Goal: Task Accomplishment & Management: Manage account settings

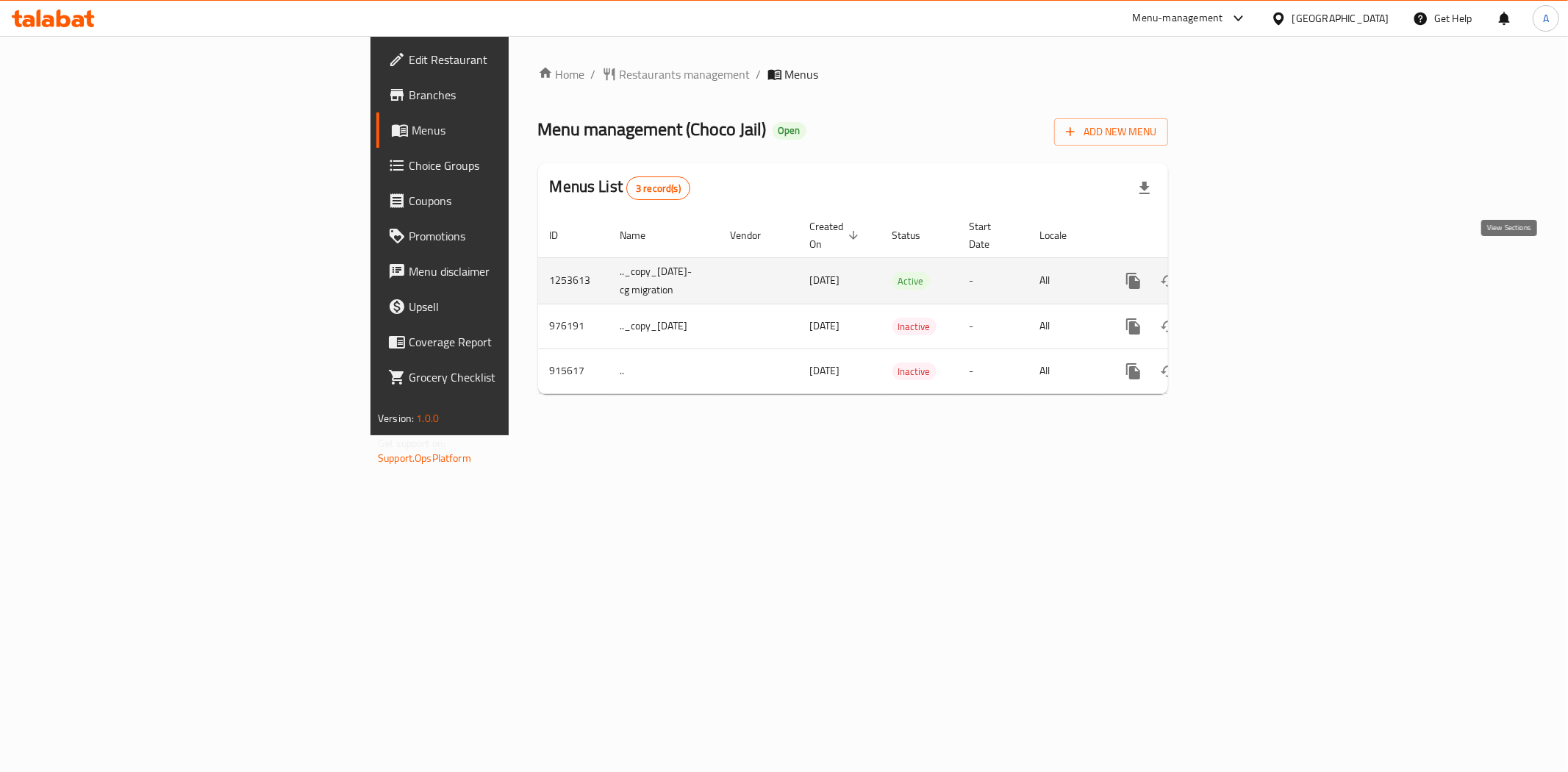
click at [1248, 272] on icon "enhanced table" at bounding box center [1239, 281] width 17 height 17
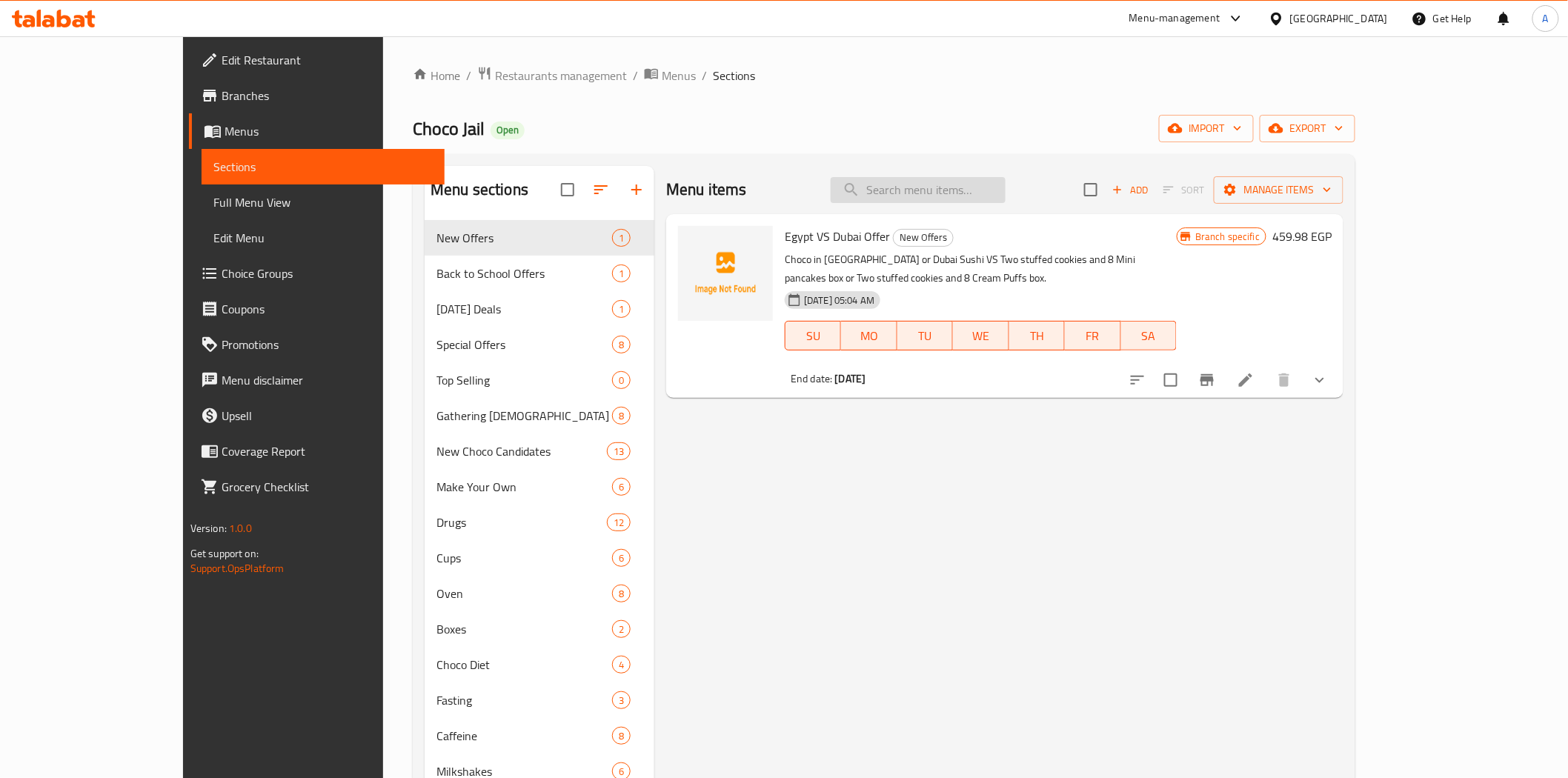
click at [1006, 193] on input "search" at bounding box center [917, 191] width 175 height 26
paste input "Overdose Happiness Offer"
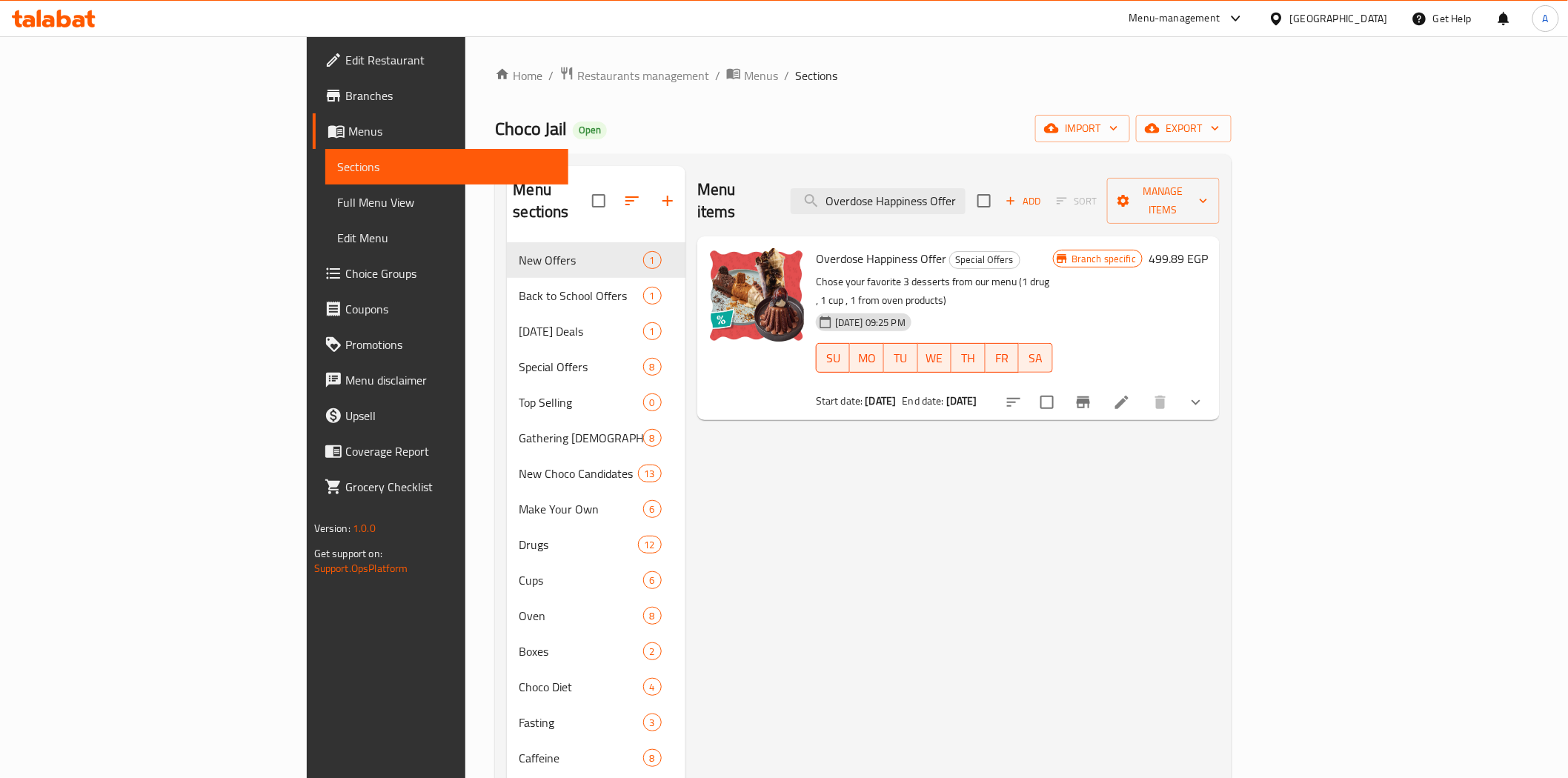
type input "Overdose Happiness Offer"
click at [1090, 465] on div "Menu items Overdose Happiness Offer Add Sort Manage items Overdose Happiness Of…" at bounding box center [952, 562] width 534 height 793
click at [1092, 393] on icon "Branch-specific-item" at bounding box center [1083, 402] width 18 height 18
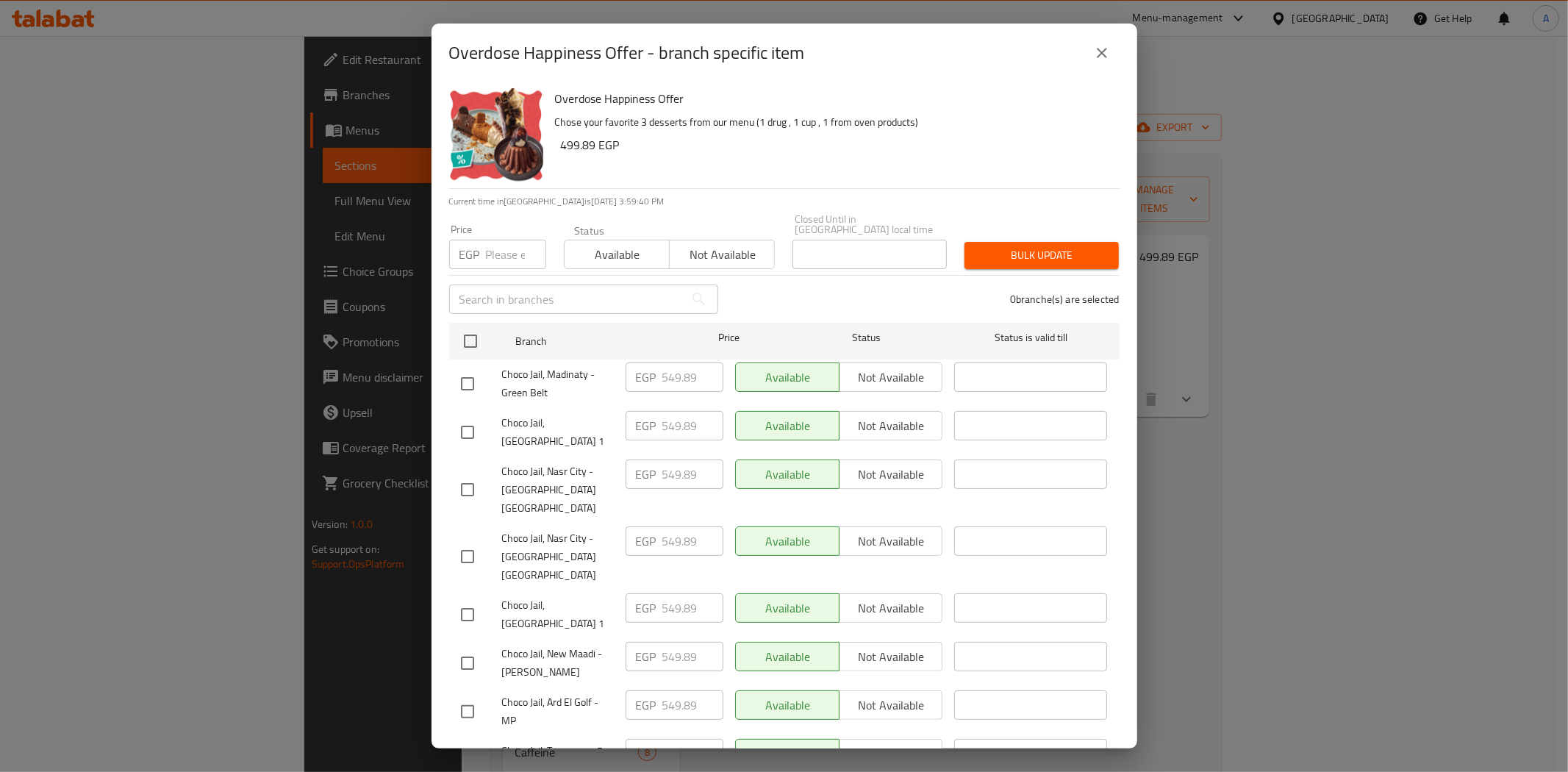
click at [950, 294] on div "0 branche(s) are selected" at bounding box center [927, 299] width 401 height 53
click at [933, 288] on div "0 branche(s) are selected" at bounding box center [927, 299] width 401 height 53
click at [941, 274] on div "0 branche(s) are selected" at bounding box center [927, 299] width 401 height 53
click at [1096, 57] on icon "close" at bounding box center [1102, 53] width 10 height 10
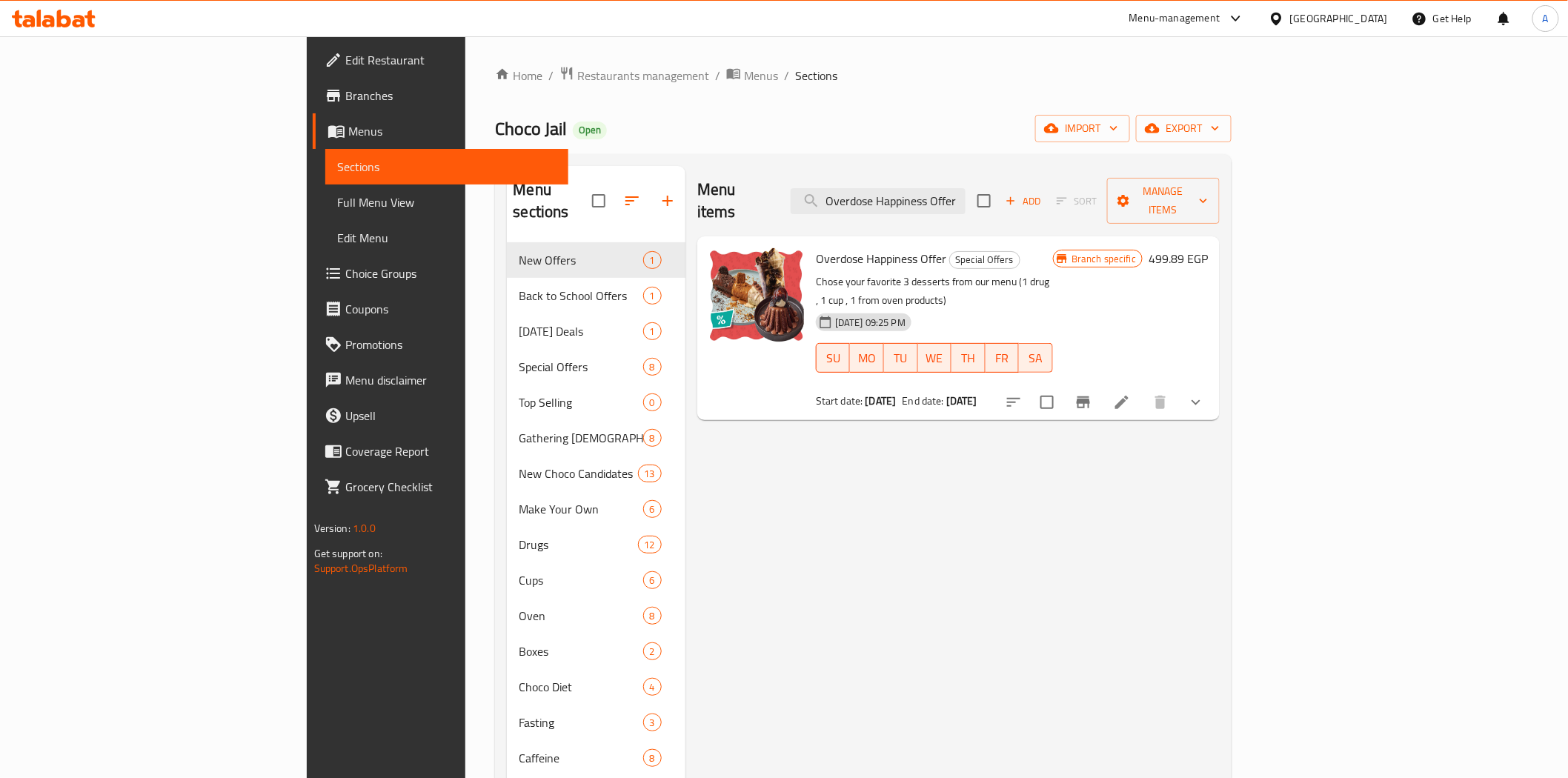
click at [1129, 395] on icon at bounding box center [1121, 401] width 13 height 13
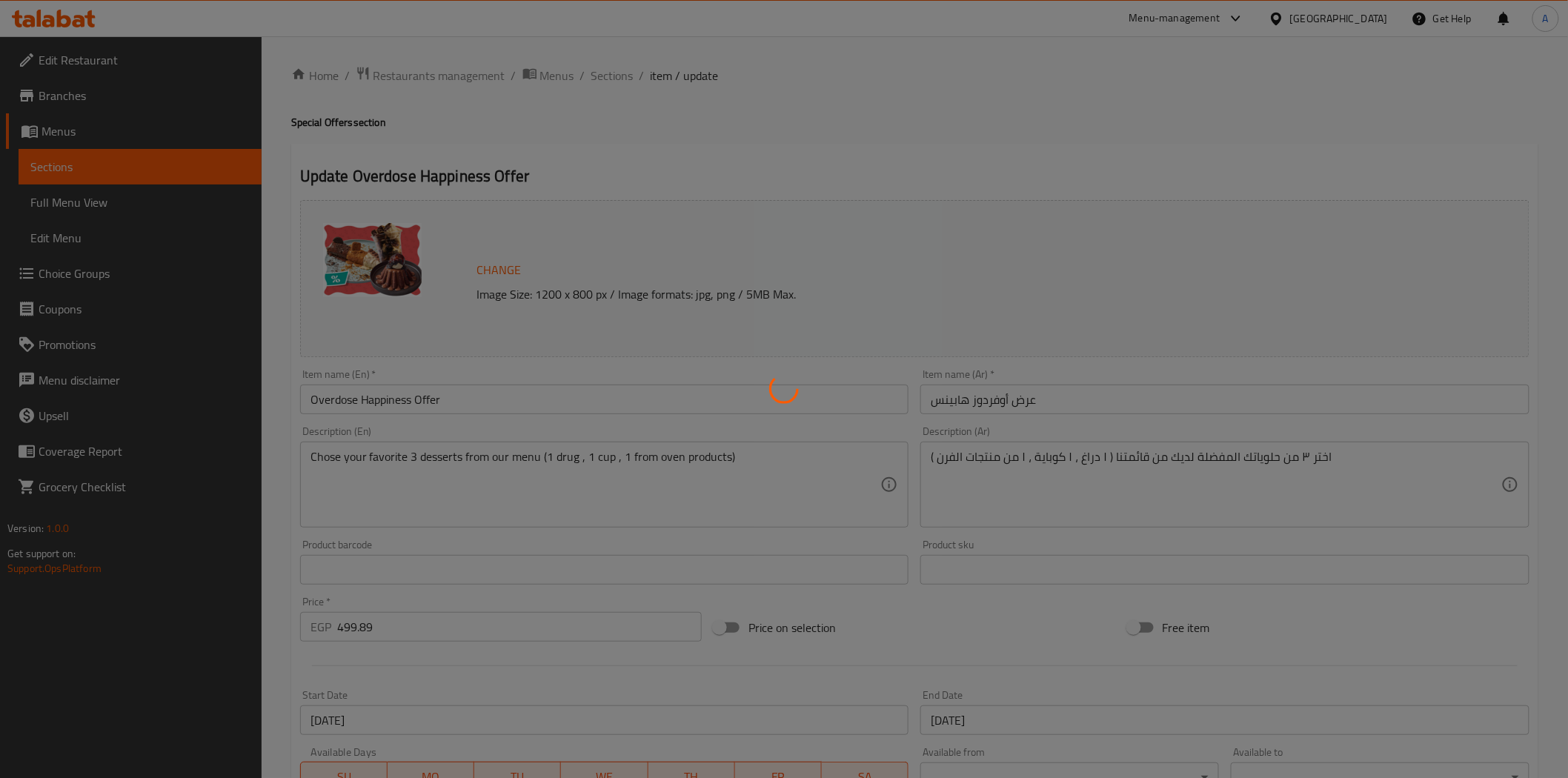
type input "اختر دواء من منتجك المفضل"
type input "1"
type input "اختر الحلوى المفضلة لديك في قسم الفرن"
type input "1"
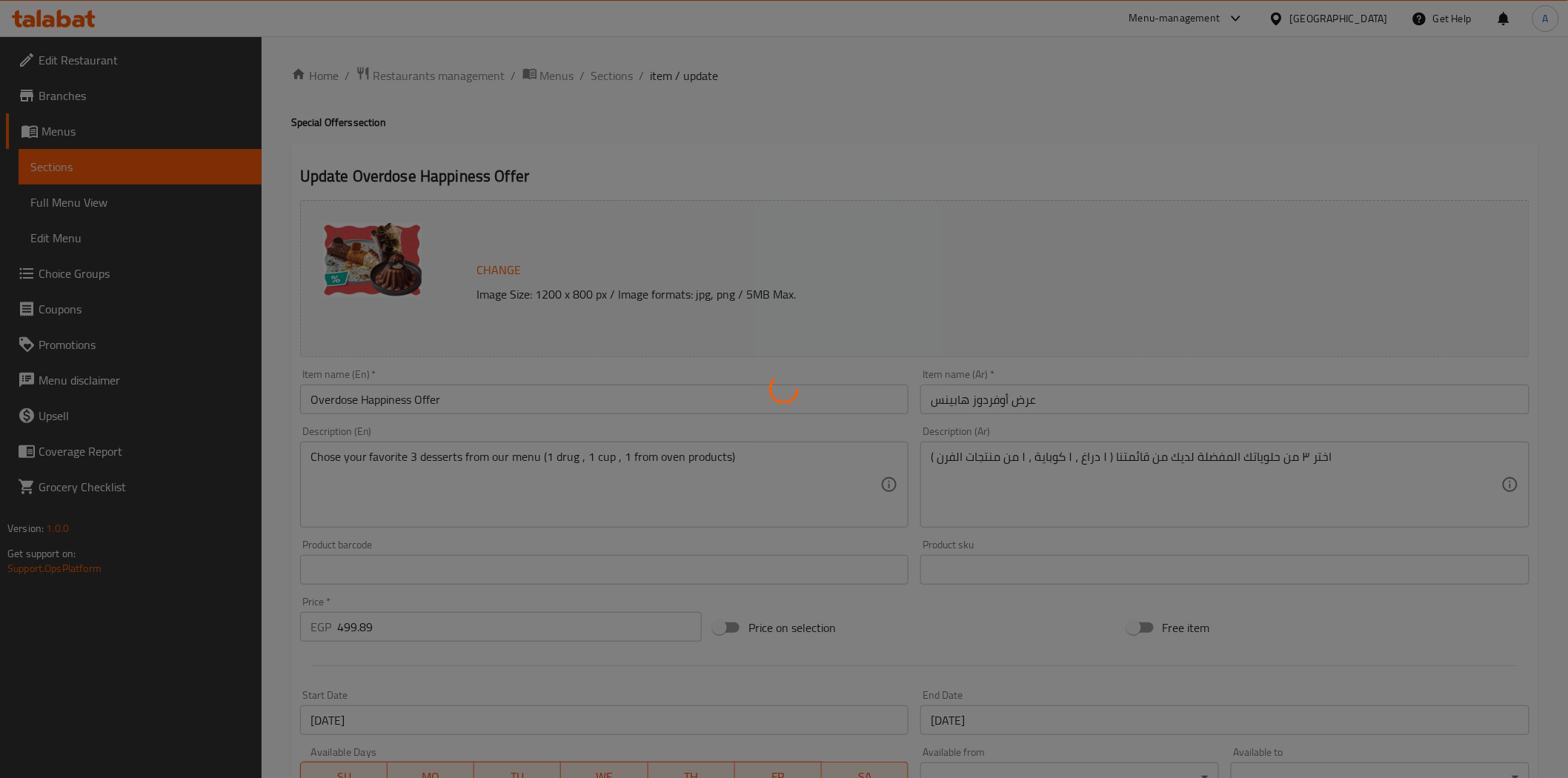
type input "1"
type input "[PERSON_NAME] المفضلة"
type input "1"
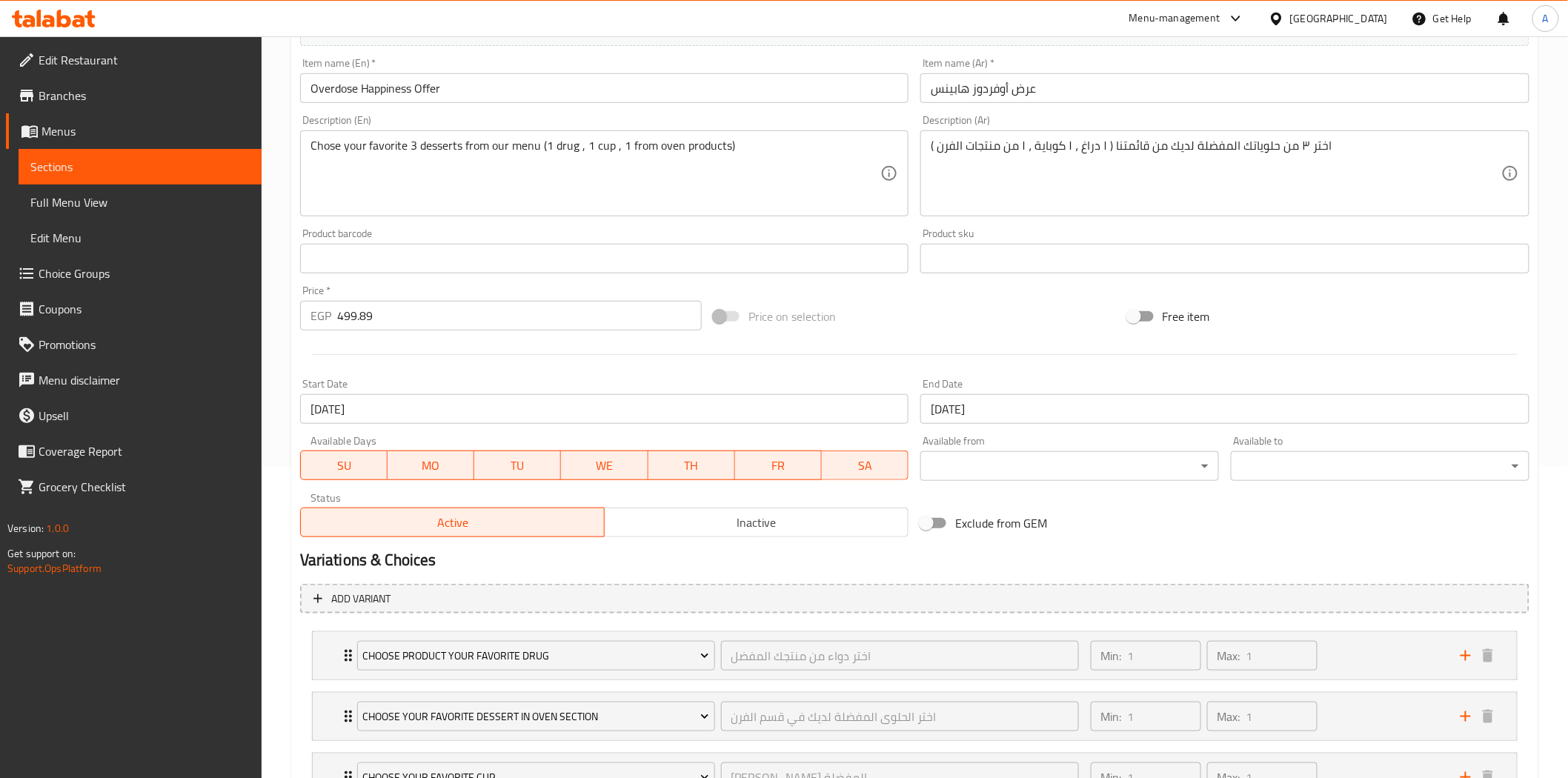
scroll to position [328, 0]
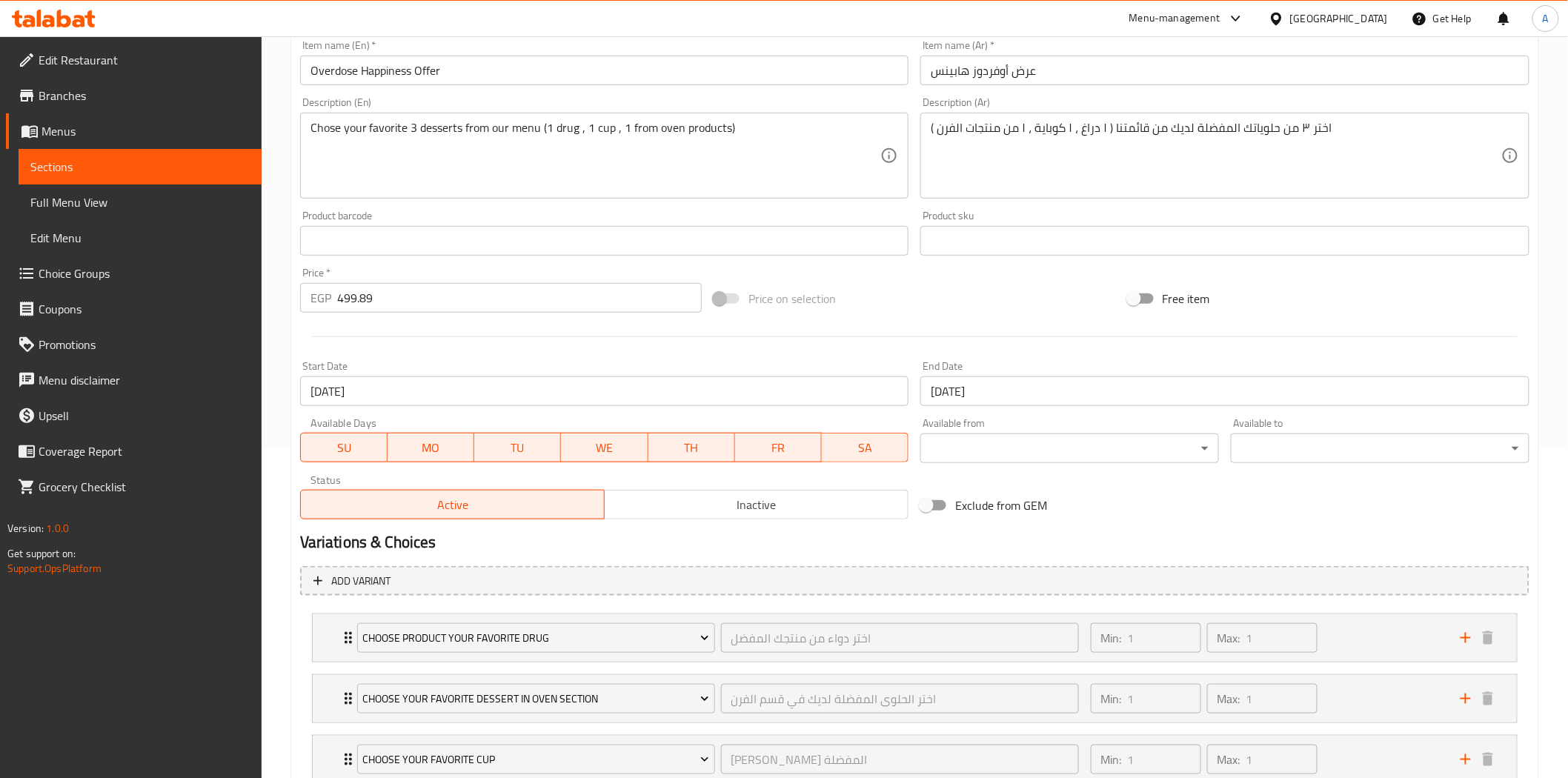
click at [904, 541] on h2 "Variations & Choices" at bounding box center [914, 542] width 1229 height 22
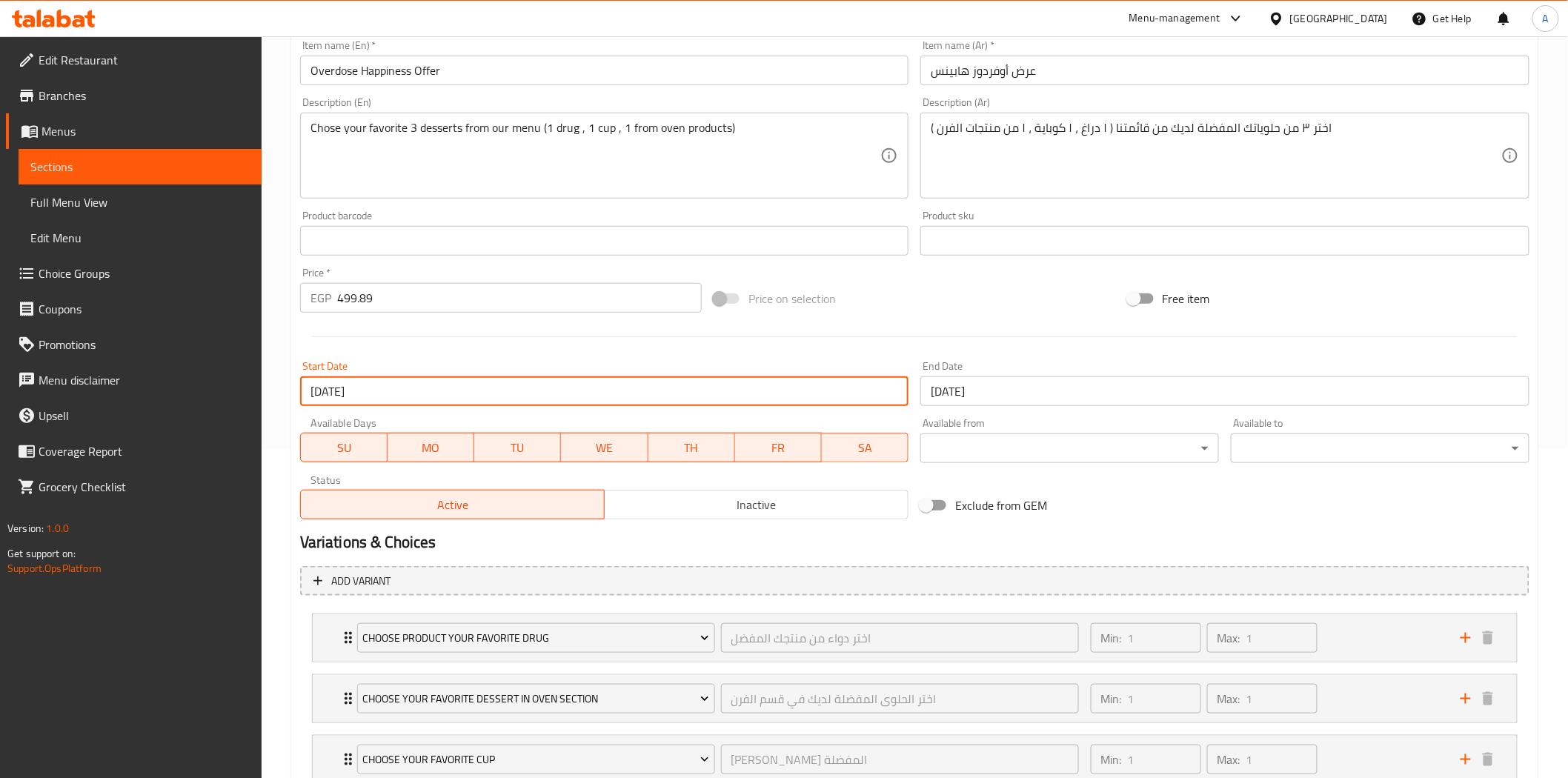
click at [707, 395] on input "[DATE]" at bounding box center [604, 391] width 609 height 30
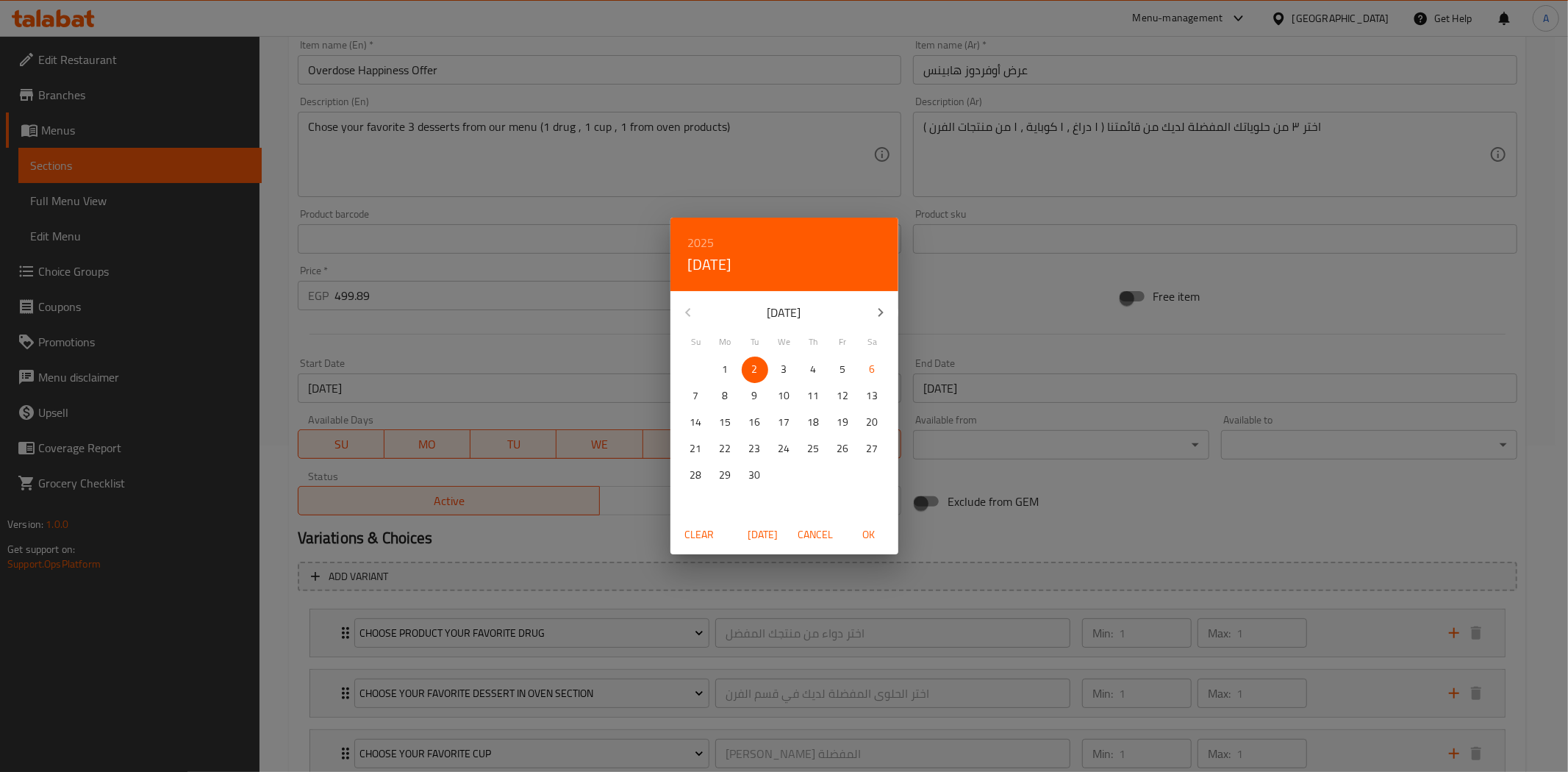
click at [876, 369] on span "6" at bounding box center [872, 369] width 26 height 18
click at [865, 534] on span "OK" at bounding box center [869, 534] width 35 height 18
type input "[DATE]"
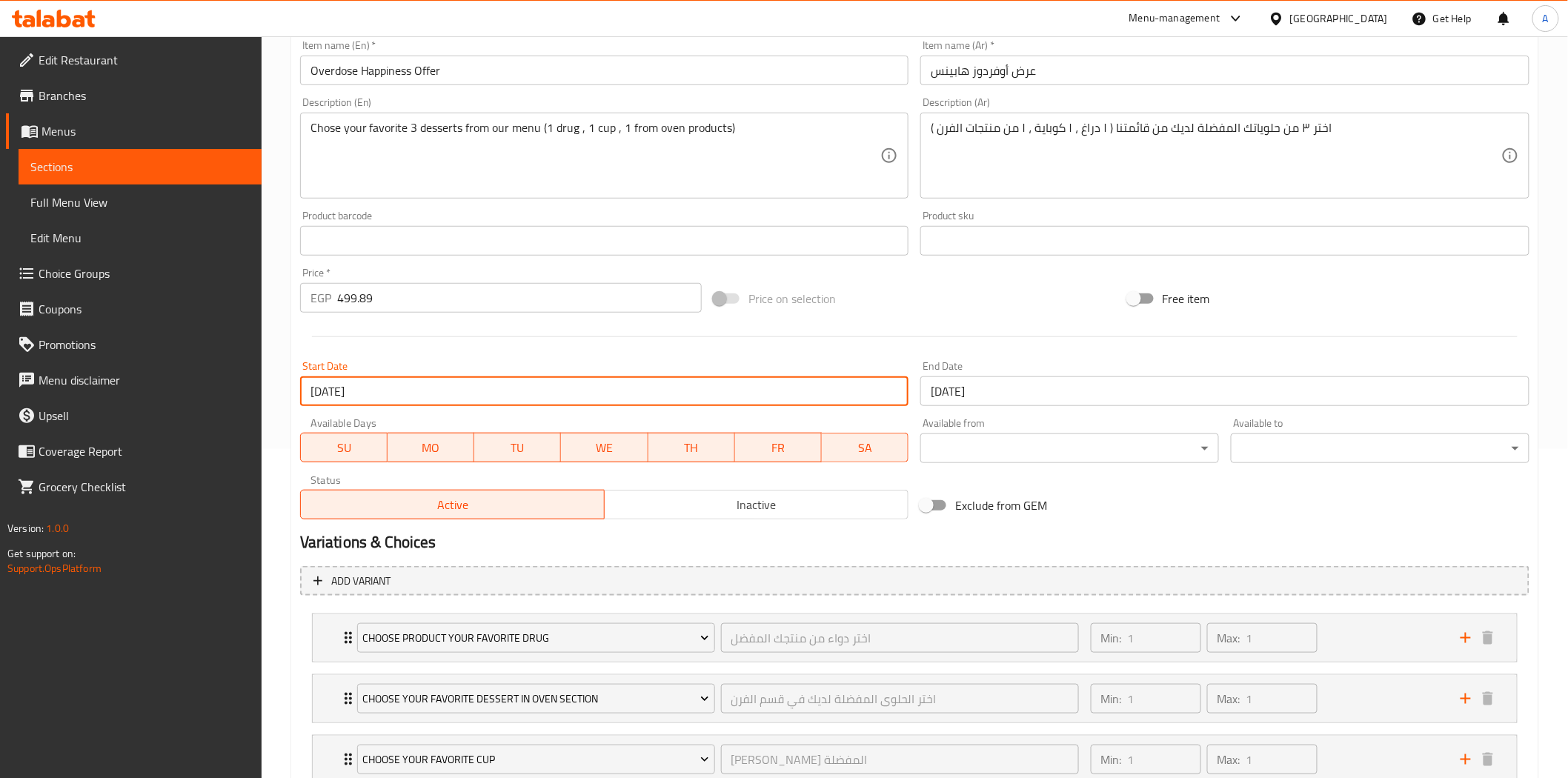
click at [917, 537] on h2 "Variations & Choices" at bounding box center [914, 542] width 1229 height 22
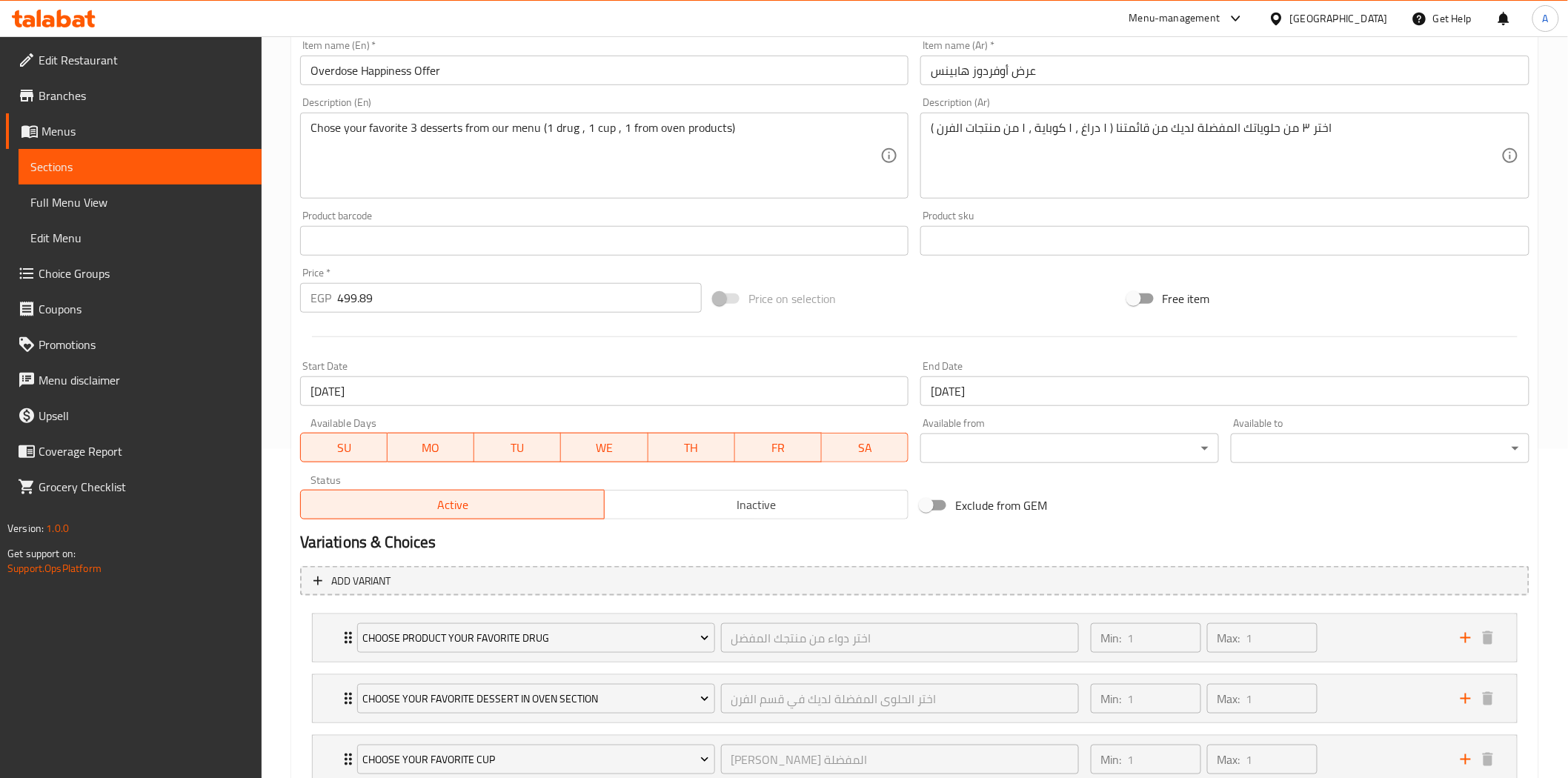
click at [586, 330] on div at bounding box center [914, 336] width 1241 height 36
click at [601, 355] on div "Start Date [DATE] Start Date" at bounding box center [604, 383] width 621 height 57
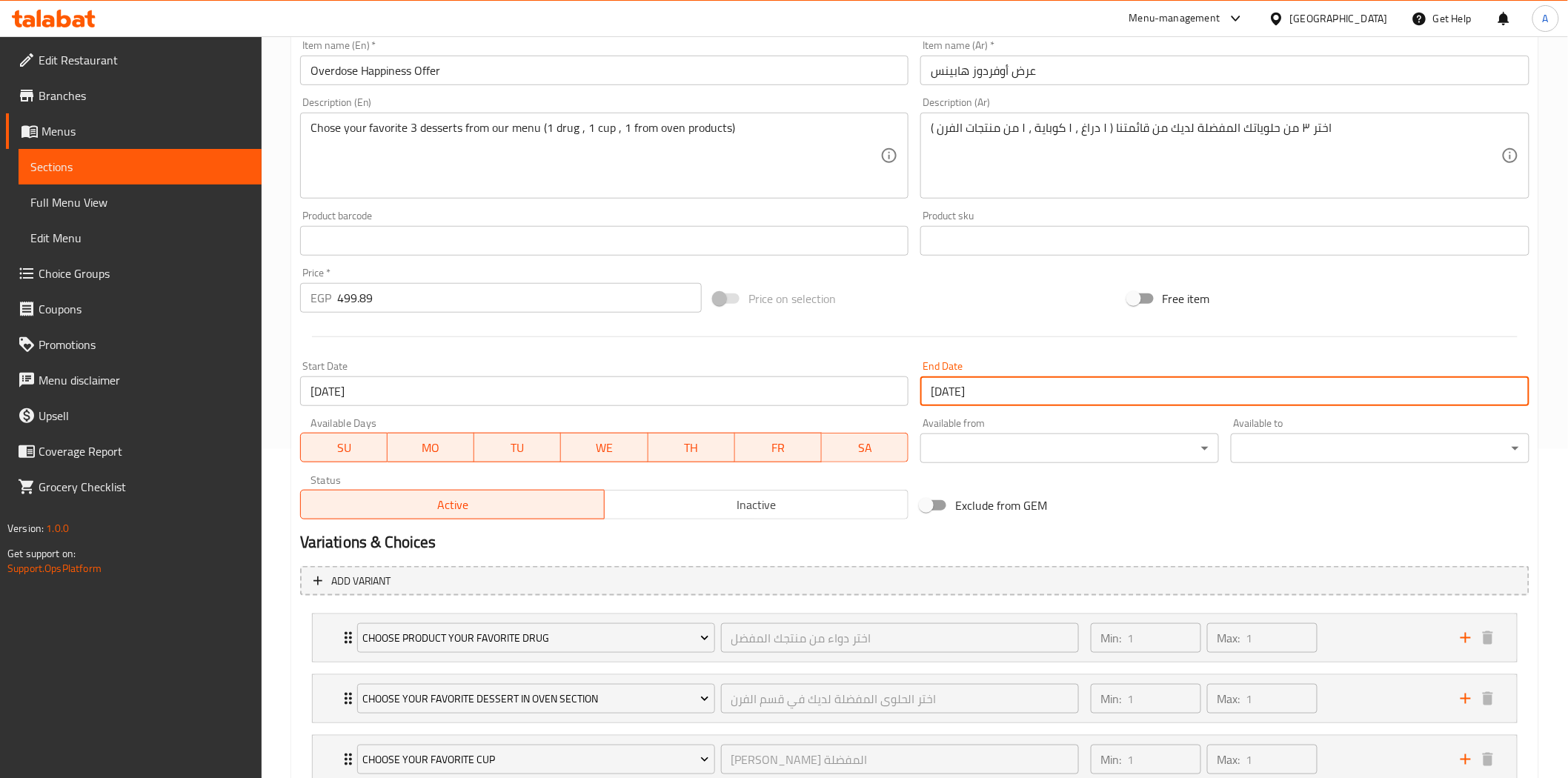
click at [1082, 398] on input "[DATE]" at bounding box center [1225, 391] width 609 height 30
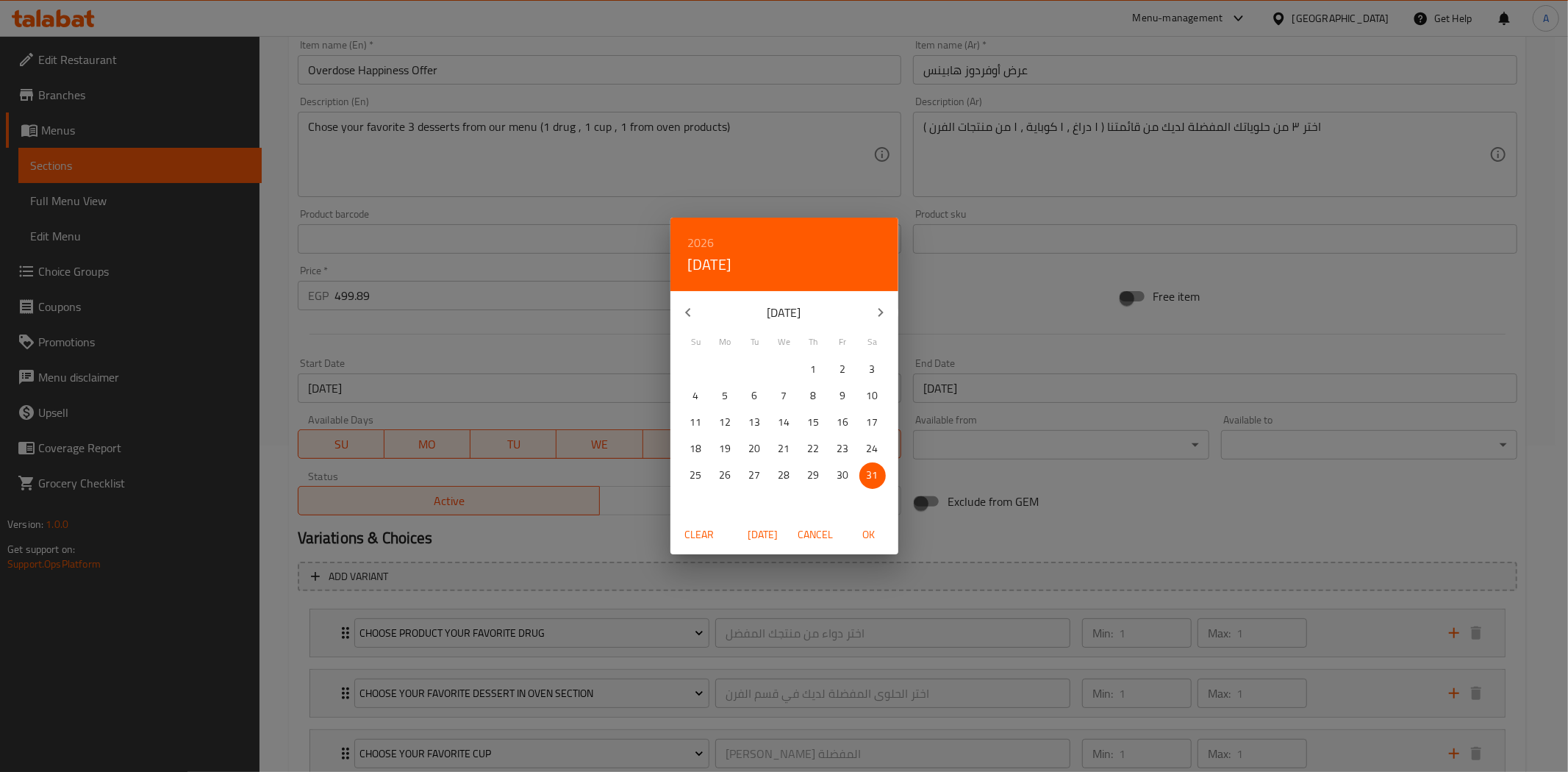
click at [819, 369] on span "1" at bounding box center [813, 369] width 26 height 18
click at [875, 540] on span "OK" at bounding box center [869, 534] width 35 height 18
type input "[DATE]"
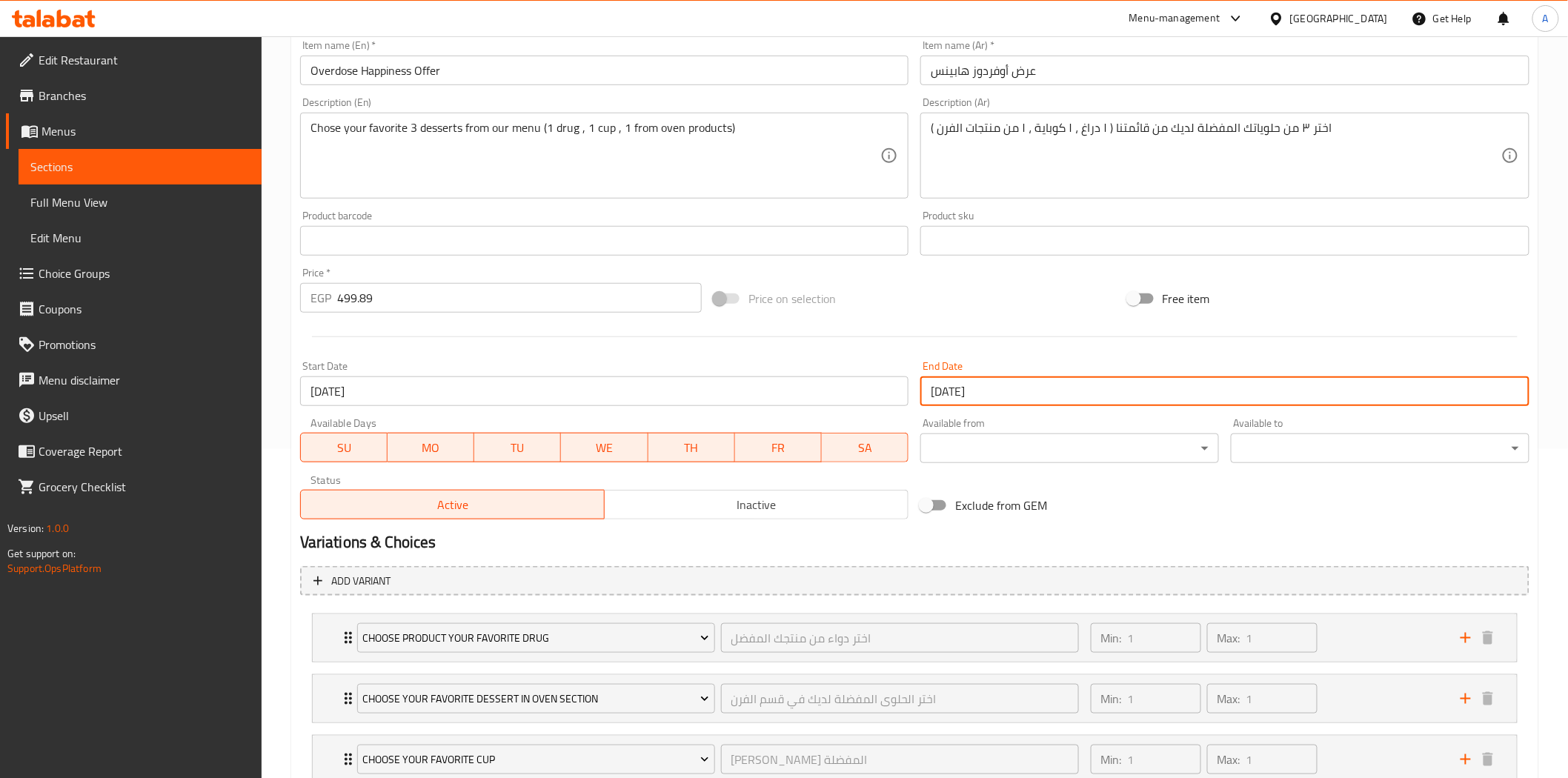
click at [900, 537] on h2 "Variations & Choices" at bounding box center [914, 542] width 1229 height 22
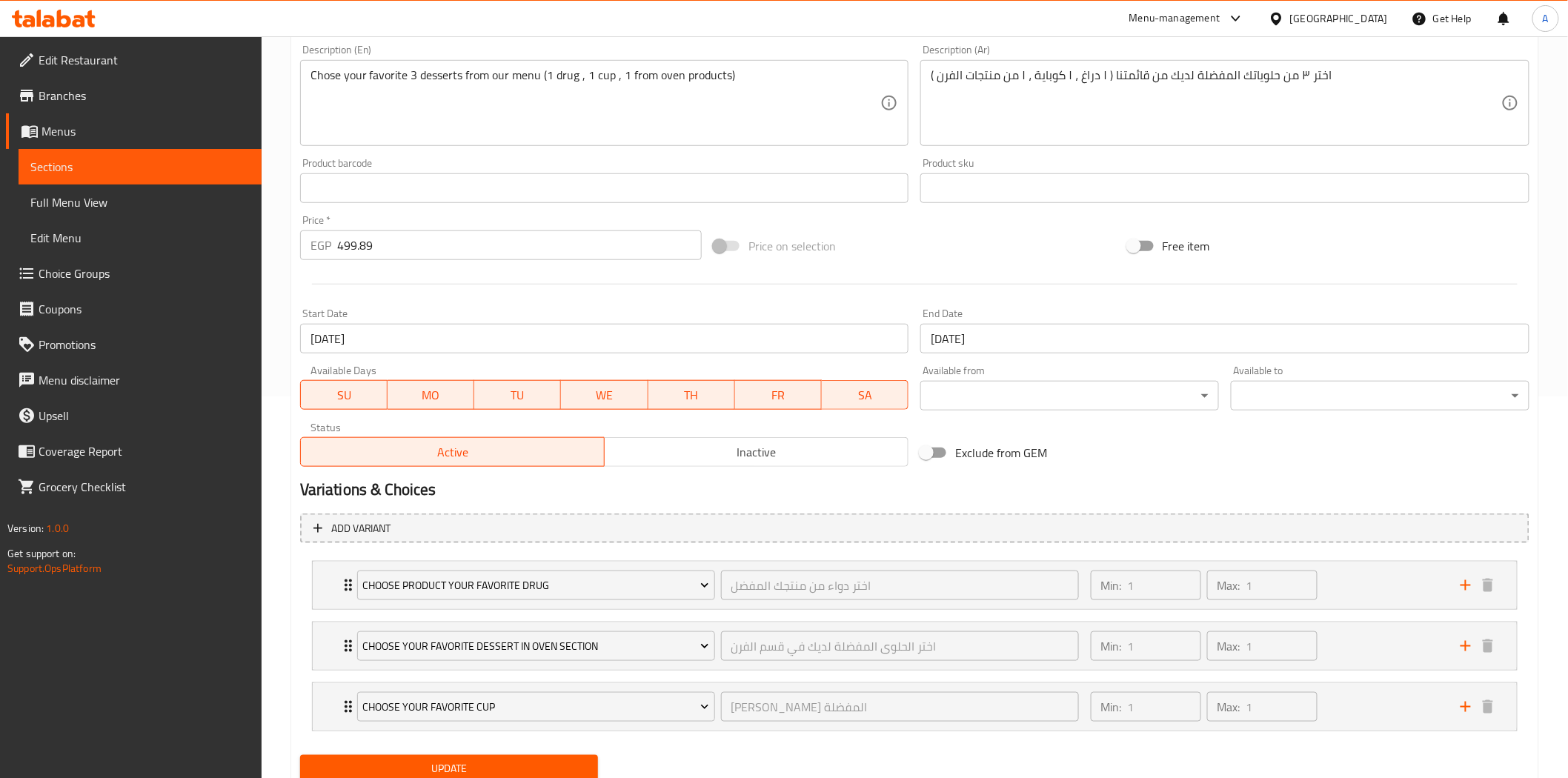
scroll to position [435, 0]
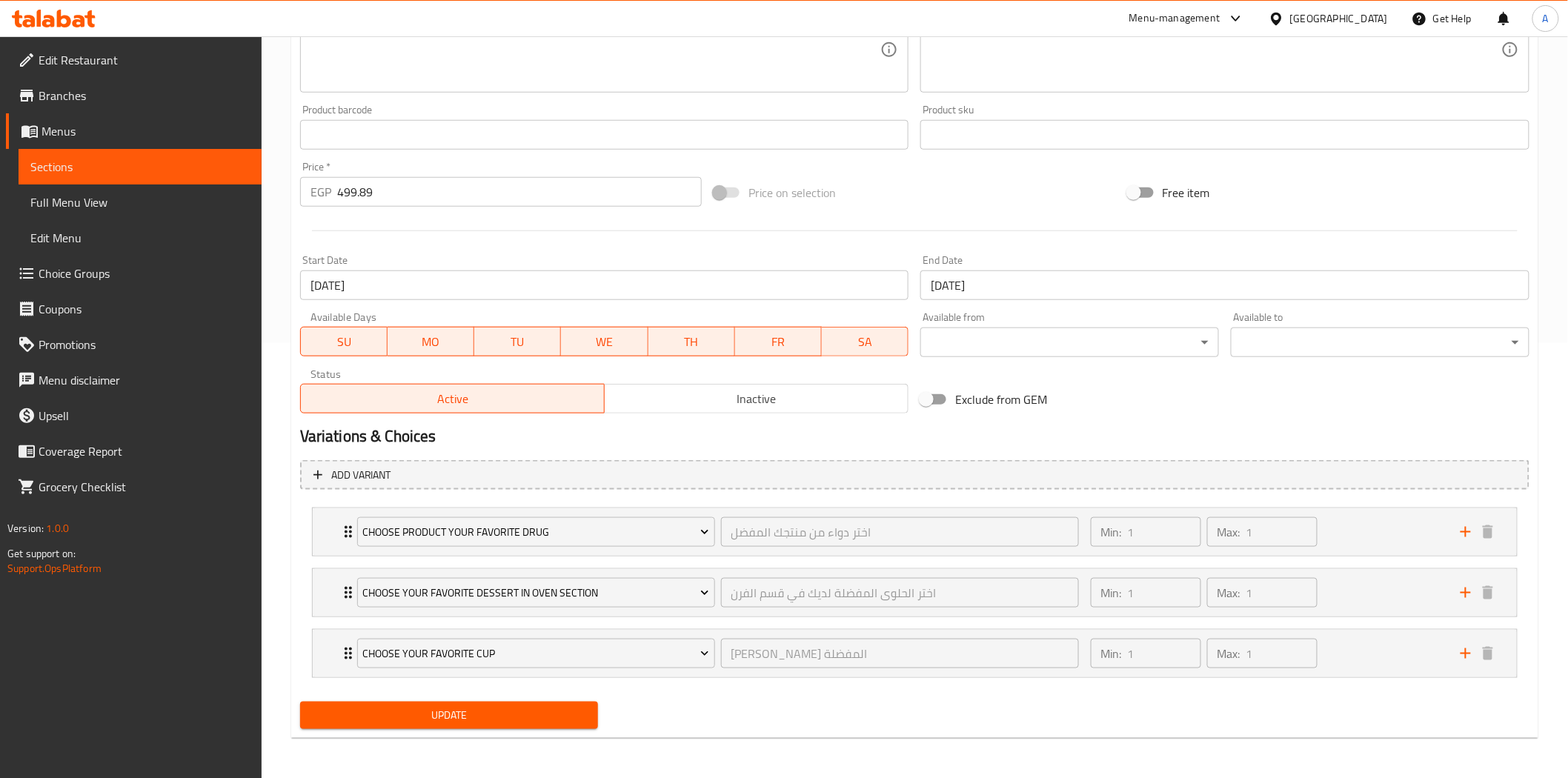
click at [560, 718] on span "Update" at bounding box center [449, 715] width 275 height 18
click at [742, 446] on h2 "Variations & Choices" at bounding box center [914, 436] width 1229 height 22
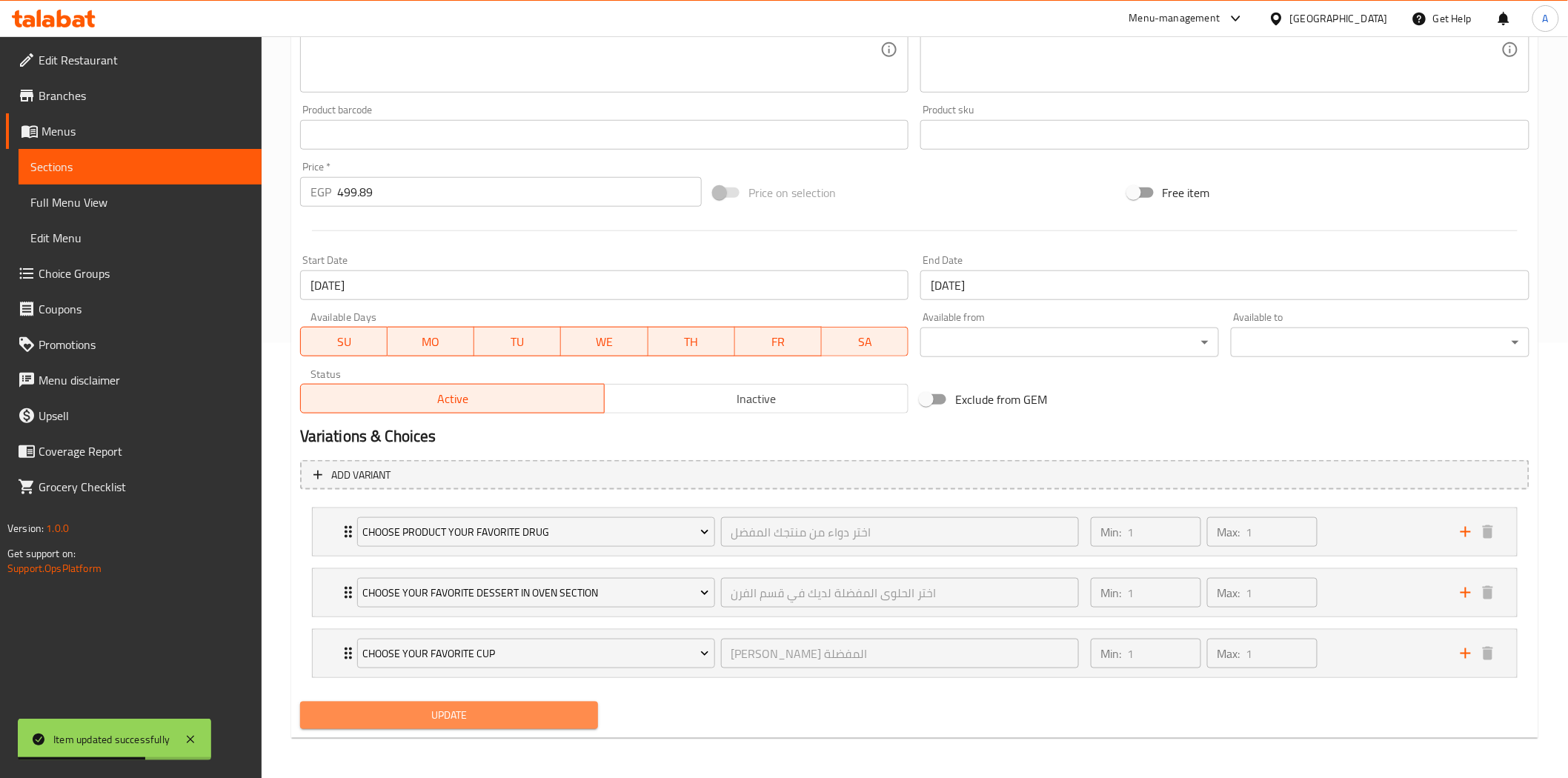
click at [472, 706] on span "Update" at bounding box center [449, 715] width 275 height 18
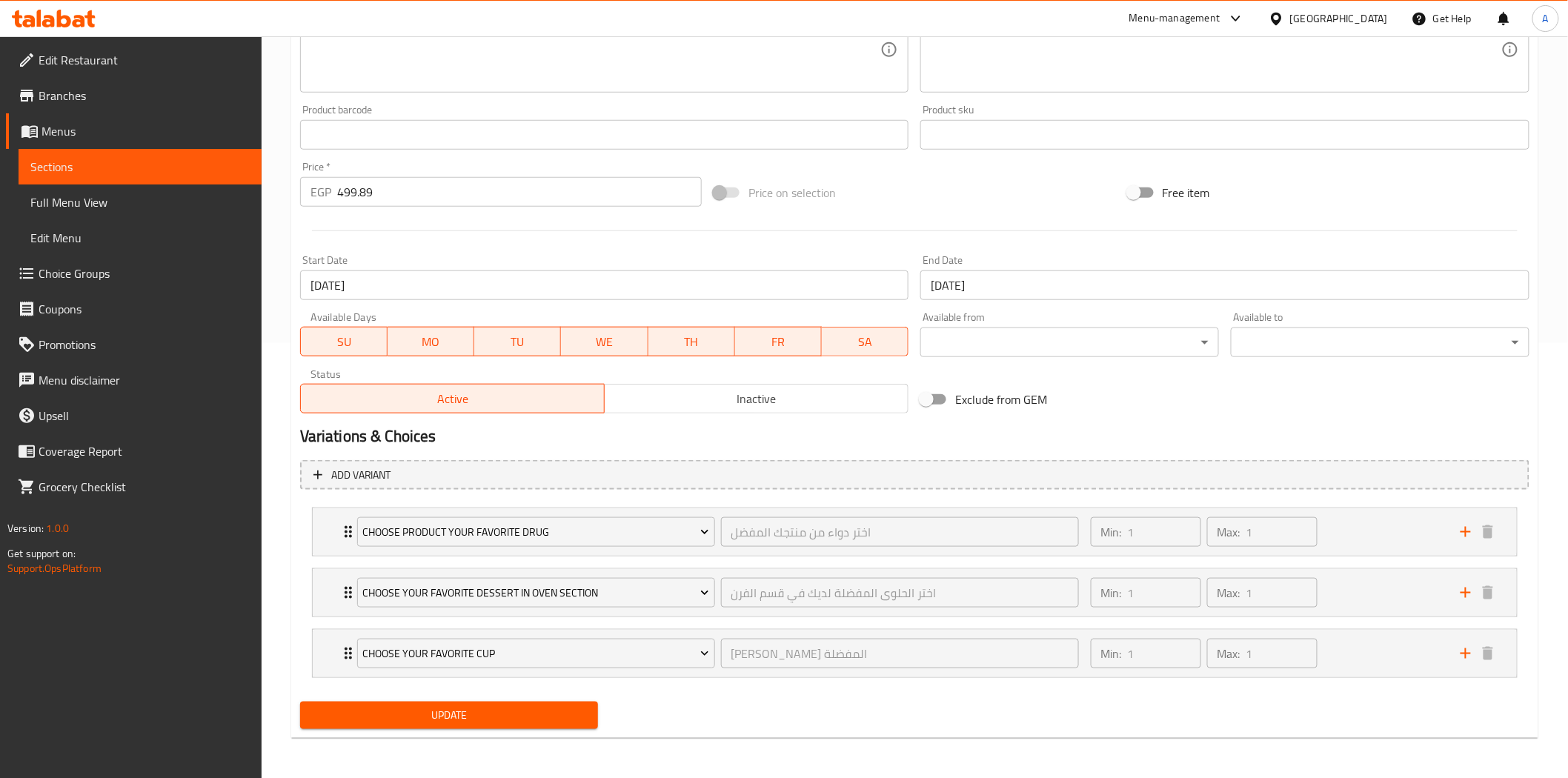
click at [909, 438] on h2 "Variations & Choices" at bounding box center [914, 436] width 1229 height 22
click at [912, 428] on h2 "Variations & Choices" at bounding box center [914, 436] width 1229 height 22
click at [911, 431] on h2 "Variations & Choices" at bounding box center [914, 436] width 1229 height 22
click at [449, 709] on span "Update" at bounding box center [449, 715] width 275 height 18
click at [757, 428] on h2 "Variations & Choices" at bounding box center [914, 436] width 1229 height 22
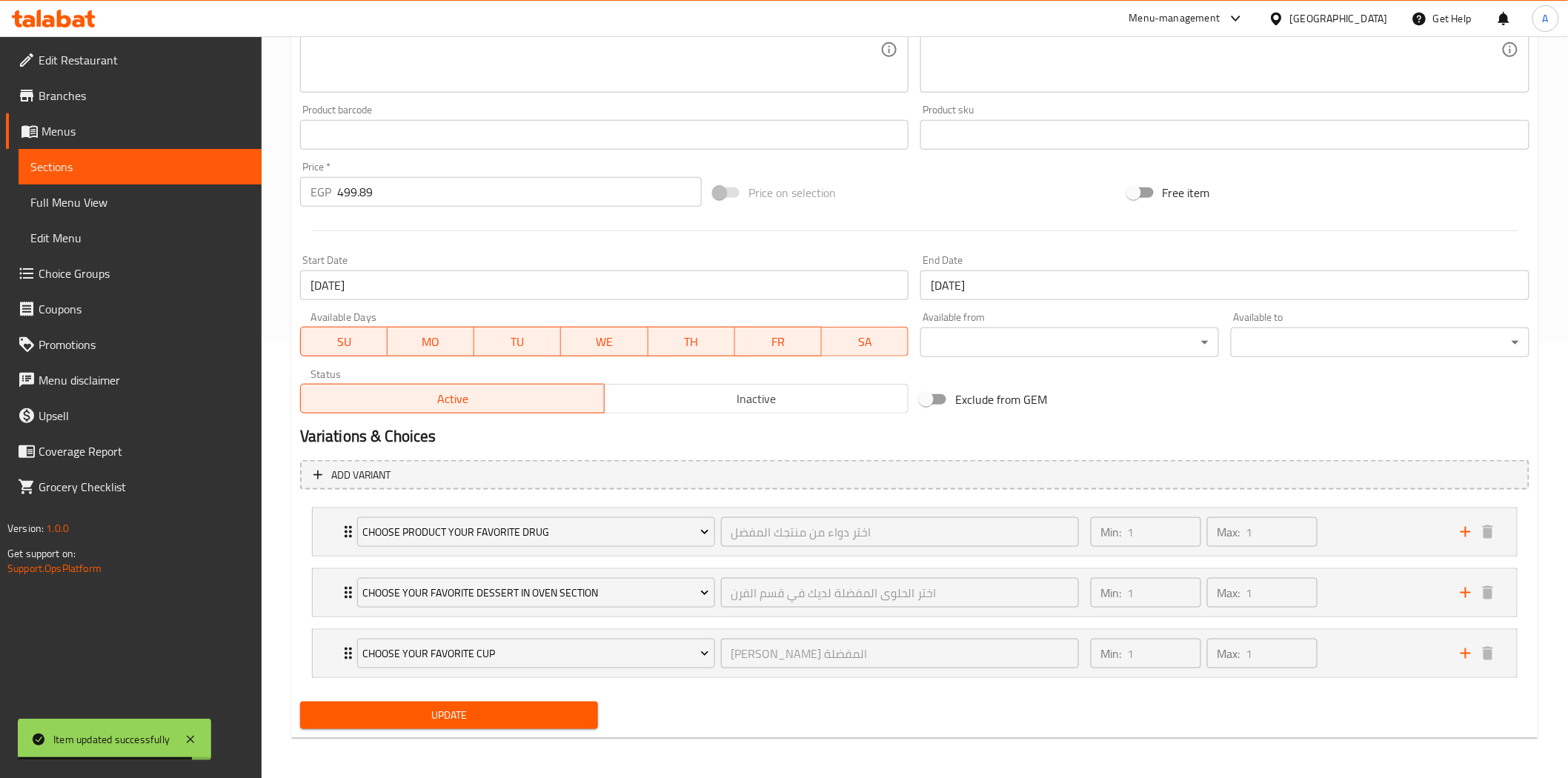
click at [758, 428] on h2 "Variations & Choices" at bounding box center [914, 436] width 1229 height 22
click at [737, 441] on h2 "Variations & Choices" at bounding box center [914, 436] width 1229 height 22
click at [471, 718] on span "Update" at bounding box center [449, 715] width 275 height 18
click at [744, 437] on h2 "Variations & Choices" at bounding box center [914, 436] width 1229 height 22
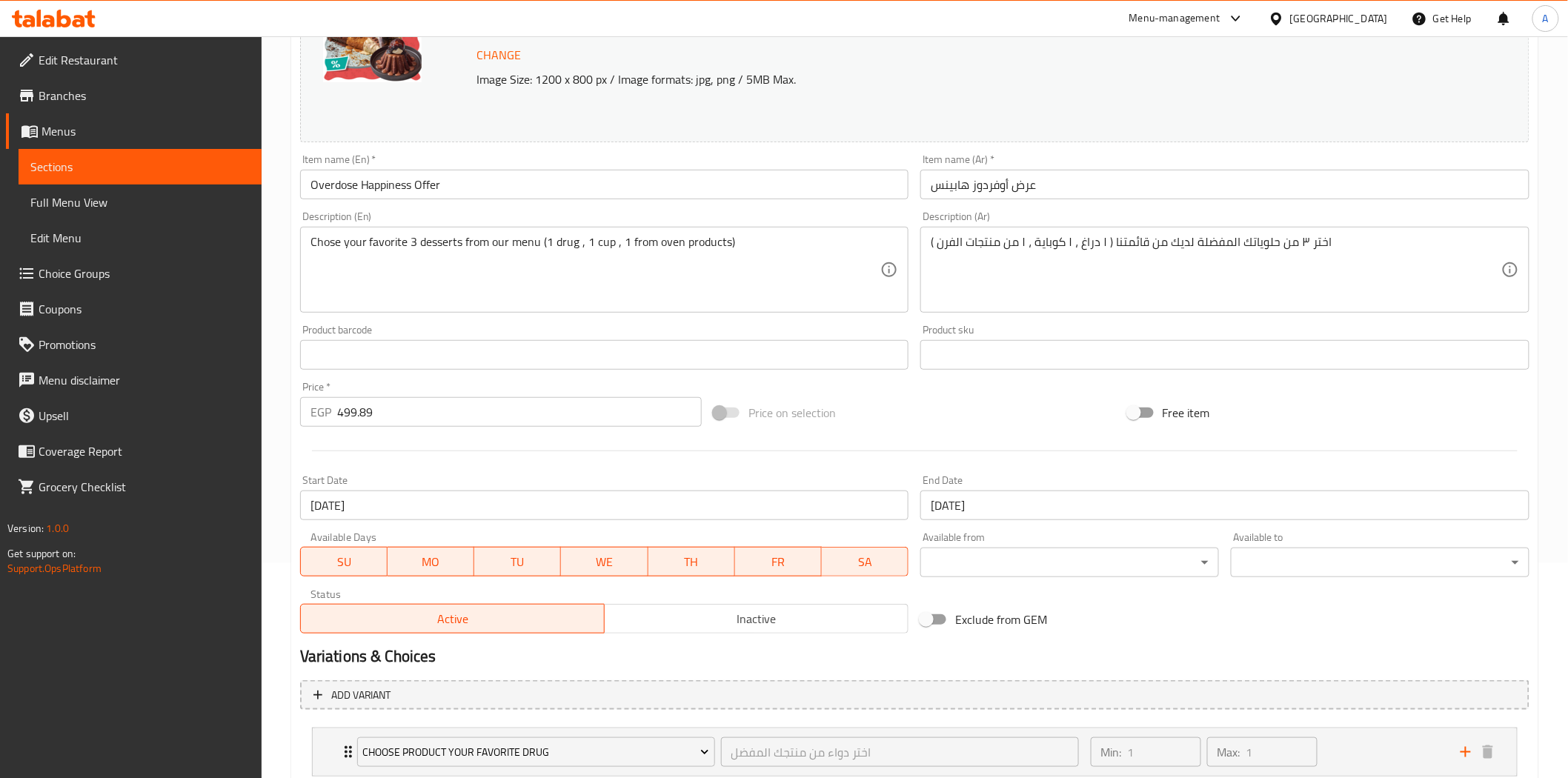
scroll to position [0, 0]
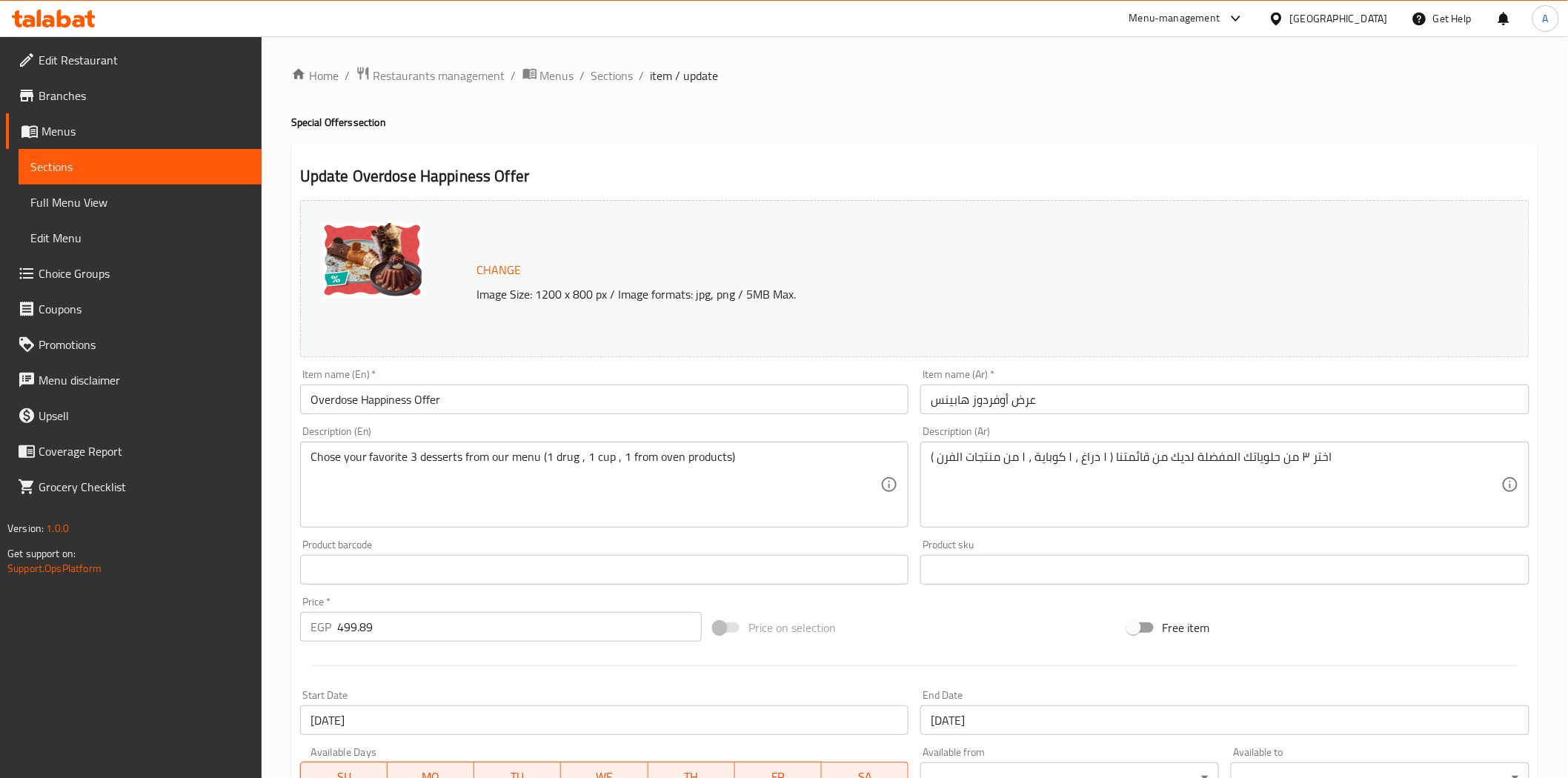
click at [854, 666] on div at bounding box center [914, 665] width 1241 height 36
click at [817, 153] on div "Update Overdose Happiness Offer Change Image Size: 1200 x 800 px / Image format…" at bounding box center [914, 659] width 1246 height 1029
click at [721, 154] on div "Update Overdose Happiness Offer Change Image Size: 1200 x 800 px / Image format…" at bounding box center [914, 659] width 1246 height 1029
click at [720, 153] on div "Update Overdose Happiness Offer Change Image Size: 1200 x 800 px / Image format…" at bounding box center [914, 659] width 1246 height 1029
click at [665, 137] on div "Home / Restaurants management / Menus / Sections / item / update Special Offers…" at bounding box center [914, 625] width 1246 height 1119
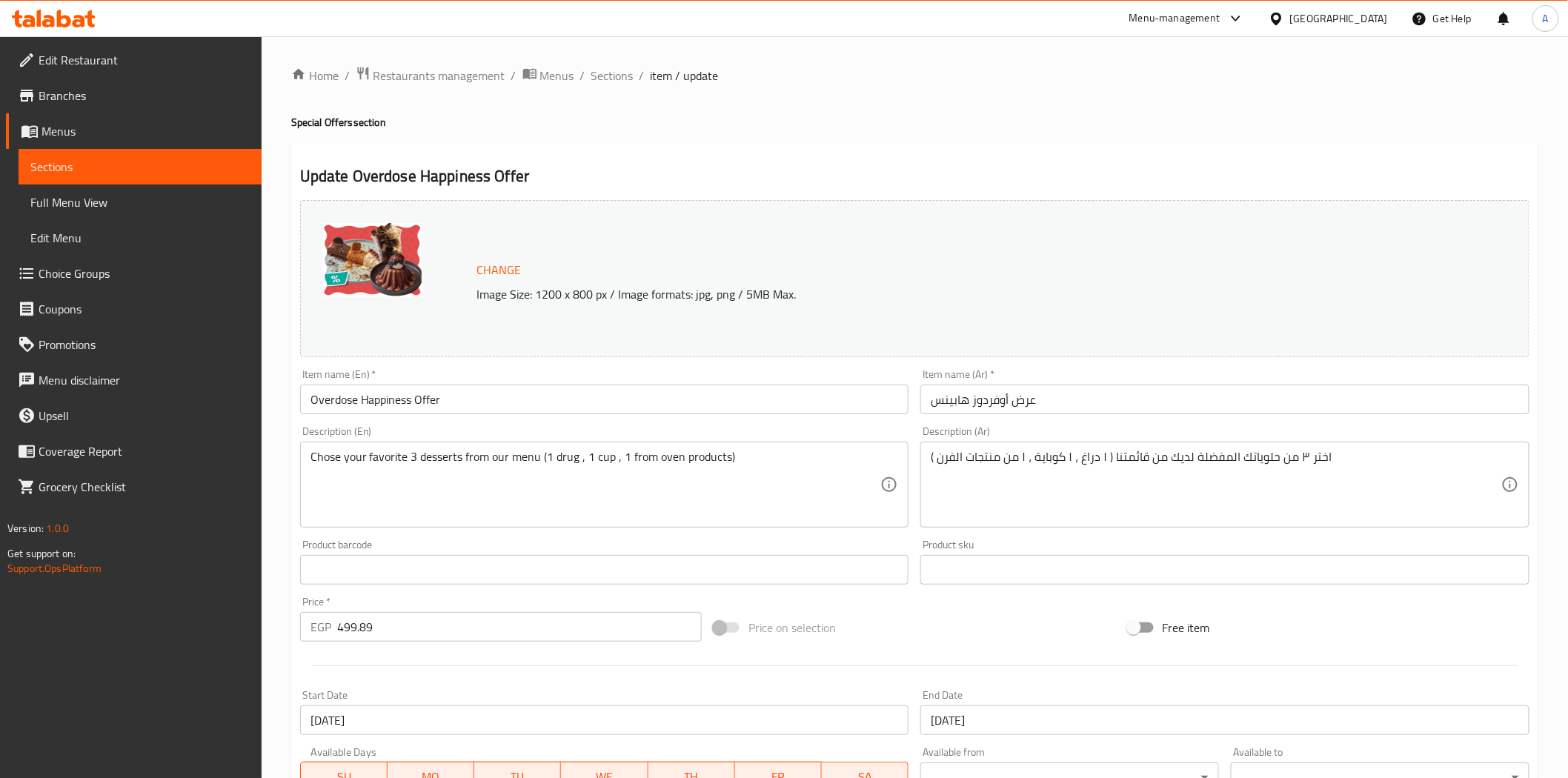
click at [889, 140] on div "Home / Restaurants management / Menus / Sections / item / update Special Offers…" at bounding box center [914, 625] width 1246 height 1119
click at [912, 169] on h2 "Update Overdose Happiness Offer" at bounding box center [914, 176] width 1229 height 22
click at [899, 132] on div "Home / Restaurants management / Menus / Sections / item / update Special Offers…" at bounding box center [914, 625] width 1246 height 1119
click at [915, 528] on div "Description (Ar) اختر ٣ من حلوياتك المفضلة لديك من قائمتنا ( ١ دراغ ، ١ كوباية …" at bounding box center [1225, 476] width 621 height 113
click at [915, 604] on div "Change Image Size: 1200 x 800 px / Image formats: jpg, png / 5MB Max. Item name…" at bounding box center [914, 523] width 1241 height 659
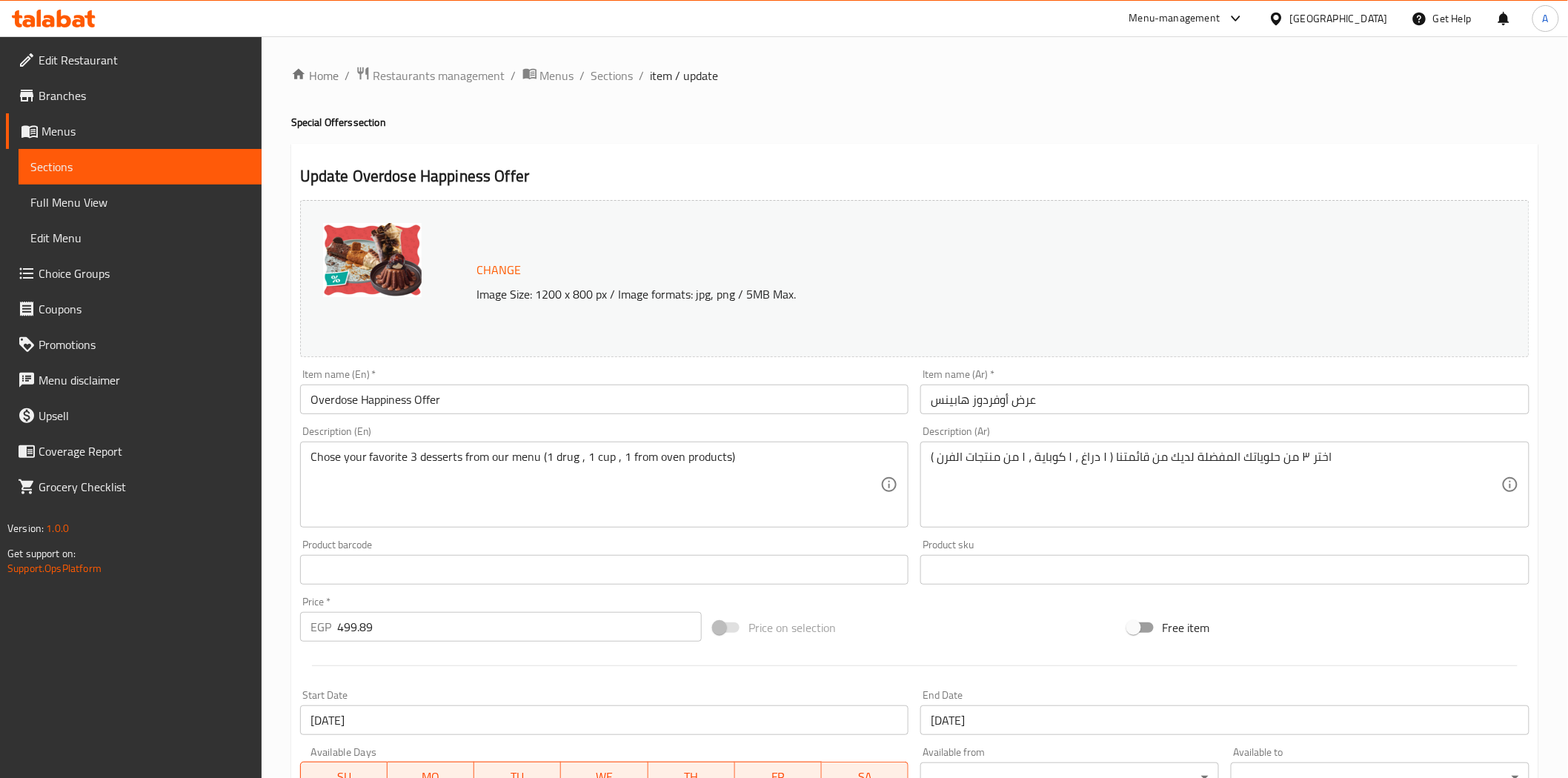
click at [901, 611] on div "Price on selection" at bounding box center [914, 628] width 414 height 40
click at [88, 106] on link "Branches" at bounding box center [134, 96] width 256 height 35
